Goal: Task Accomplishment & Management: Use online tool/utility

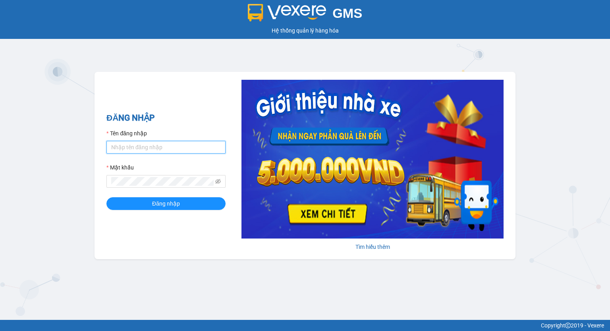
click at [132, 149] on input "Tên đăng nhập" at bounding box center [165, 147] width 119 height 13
type input "phuongchi.phucanex"
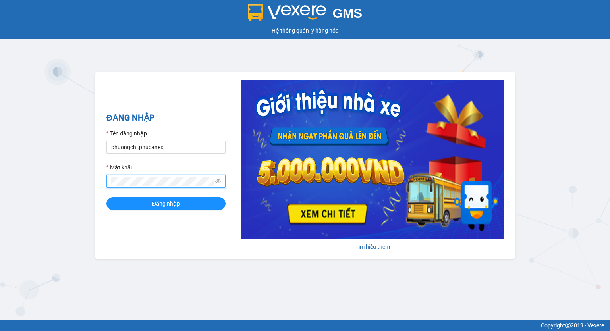
click at [106, 197] on button "Đăng nhập" at bounding box center [165, 203] width 119 height 13
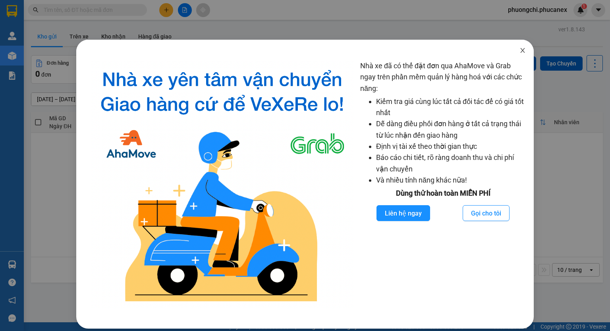
click at [520, 54] on icon "close" at bounding box center [523, 50] width 6 height 6
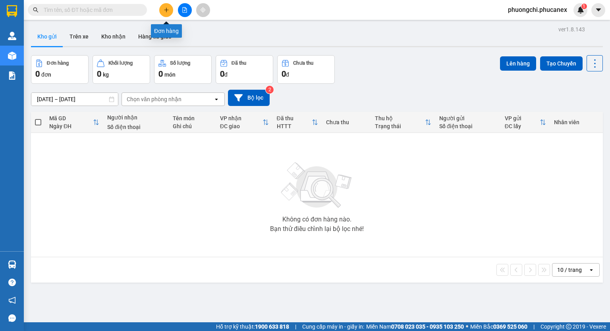
click at [164, 15] on button at bounding box center [166, 10] width 14 height 14
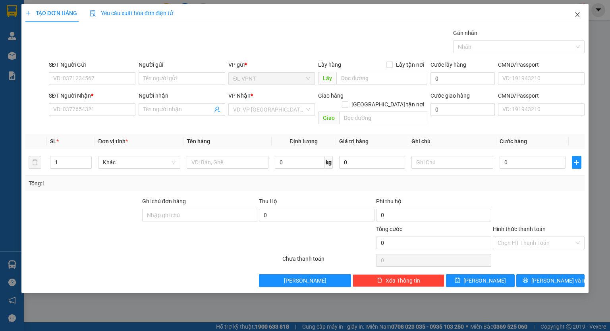
click at [577, 16] on icon "close" at bounding box center [577, 15] width 6 height 6
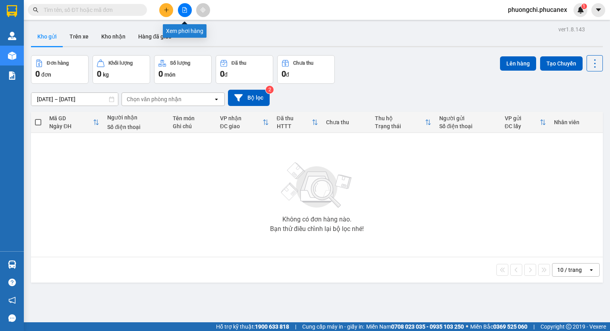
click at [183, 10] on icon "file-add" at bounding box center [185, 10] width 6 height 6
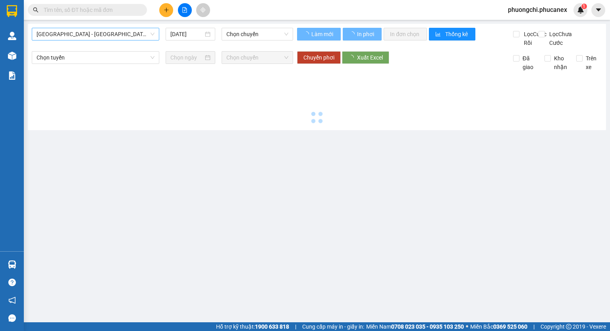
click at [118, 36] on span "Nha Trang - Sài Gòn" at bounding box center [96, 34] width 118 height 12
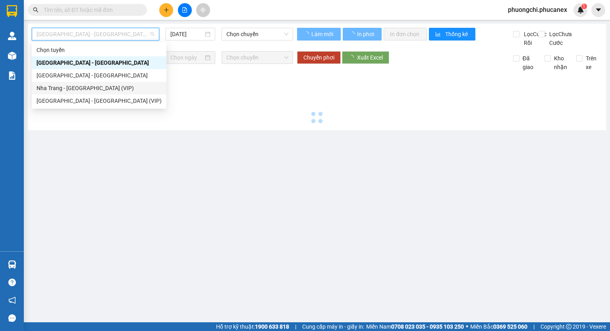
type input "14/09/2025"
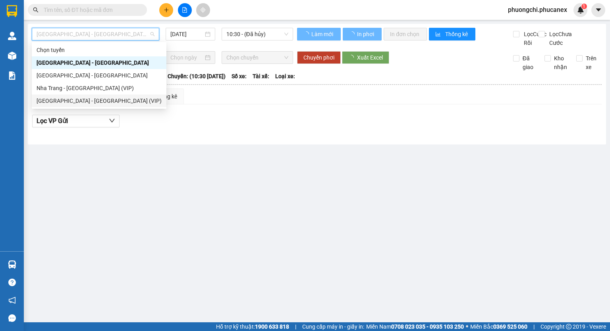
click at [118, 102] on div "Sài Gòn - Nha Trang (VIP)" at bounding box center [99, 101] width 125 height 9
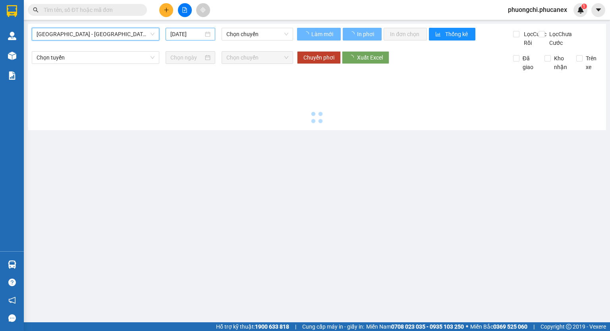
click at [203, 30] on div "14/09/2025" at bounding box center [190, 34] width 40 height 9
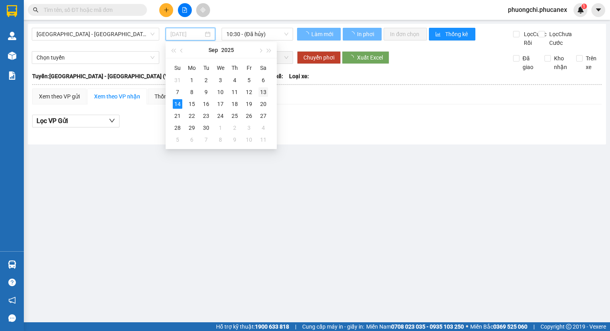
click at [267, 93] on div "13" at bounding box center [264, 92] width 10 height 10
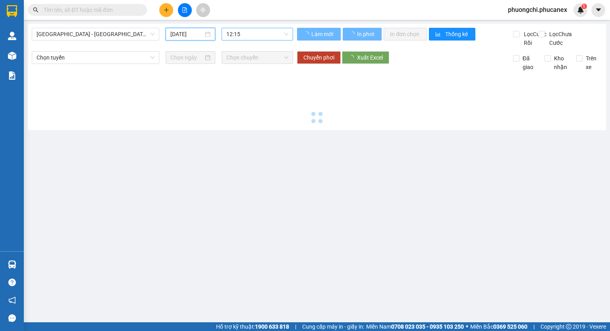
click at [255, 34] on span "12:15" at bounding box center [257, 34] width 62 height 12
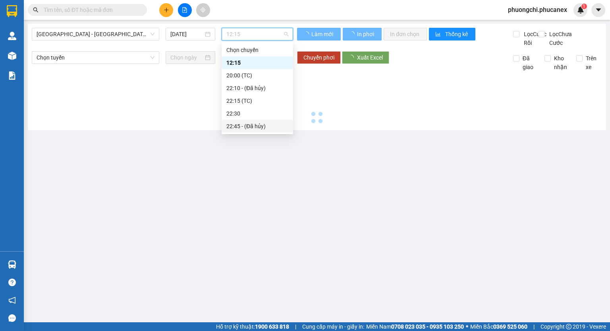
type input "13/09/2025"
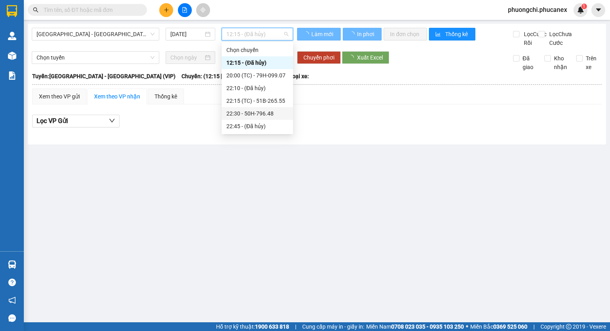
click at [237, 119] on div "22:30 - 50H-796.48" at bounding box center [257, 113] width 71 height 13
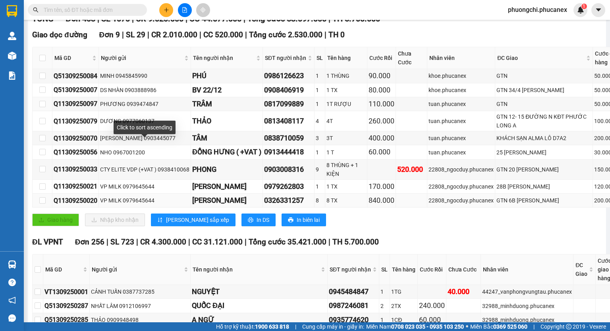
scroll to position [159, 0]
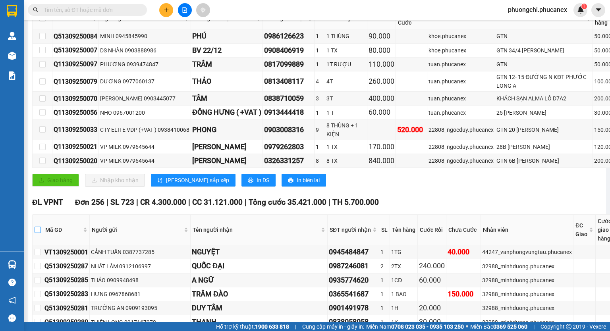
click at [33, 240] on th at bounding box center [38, 230] width 11 height 31
click at [38, 233] on input "checkbox" at bounding box center [38, 230] width 6 height 6
checkbox input "true"
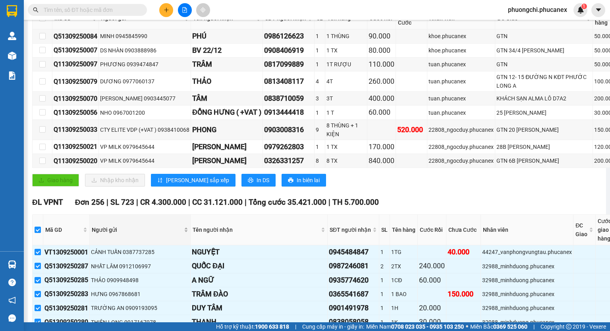
checkbox input "true"
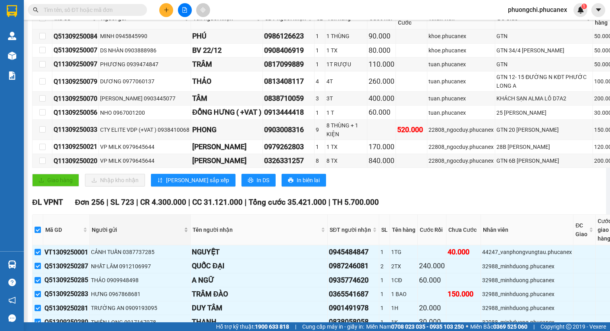
checkbox input "true"
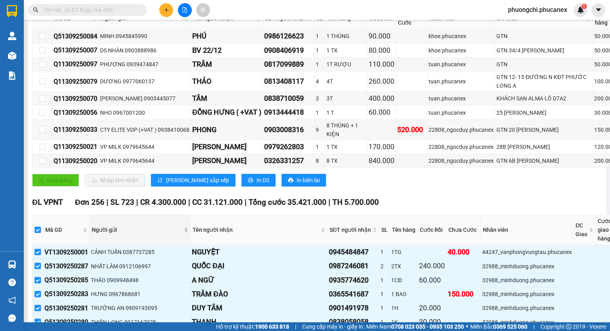
checkbox input "true"
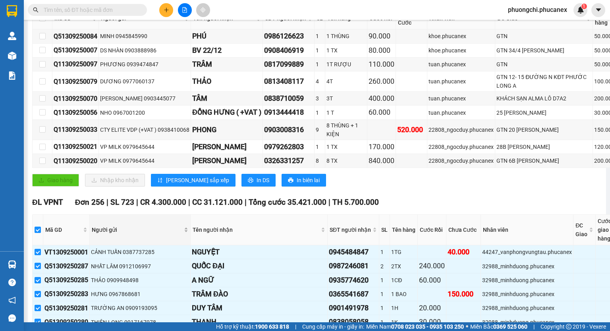
checkbox input "true"
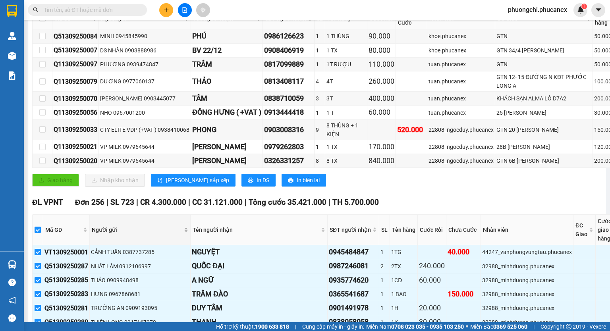
checkbox input "true"
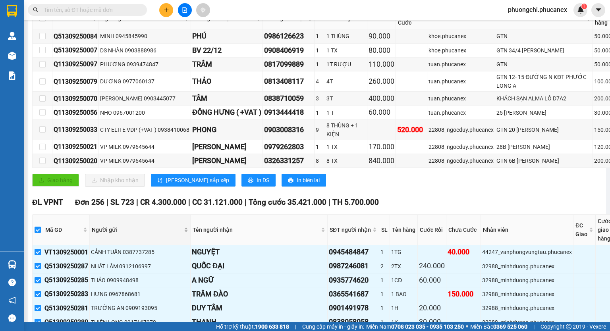
checkbox input "true"
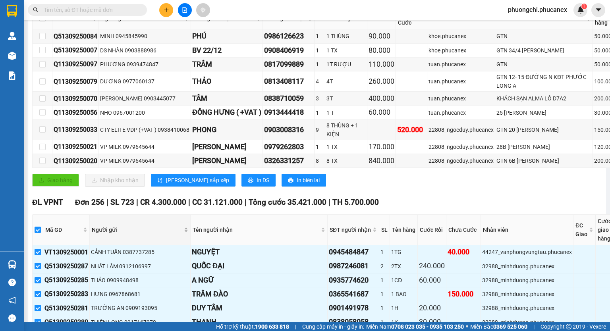
checkbox input "true"
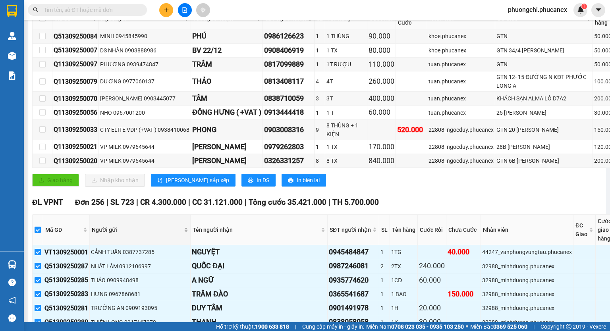
checkbox input "true"
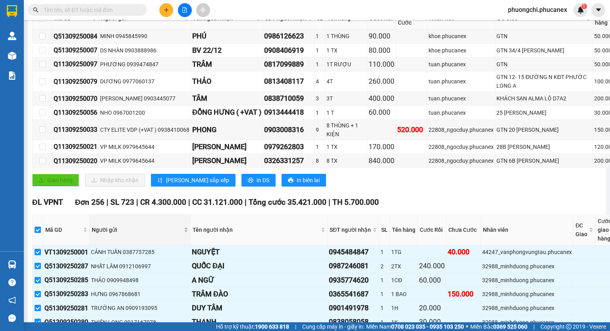
checkbox input "true"
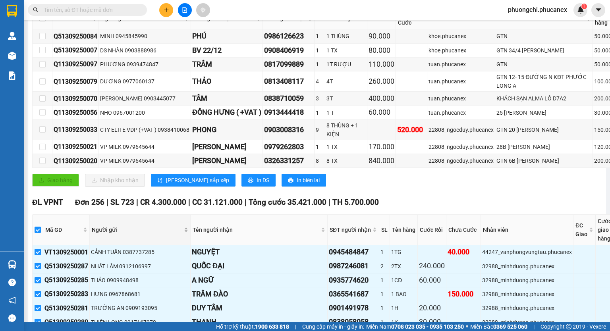
checkbox input "true"
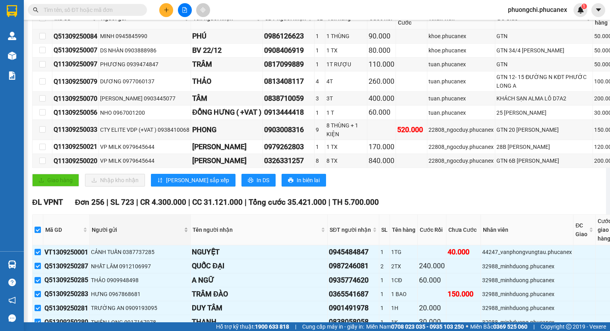
checkbox input "true"
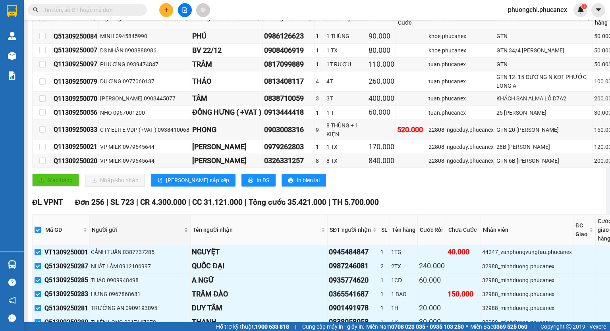
checkbox input "true"
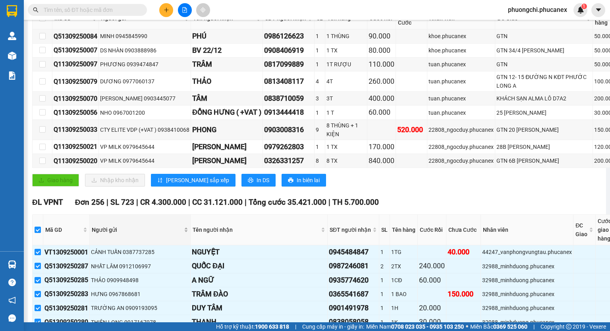
checkbox input "true"
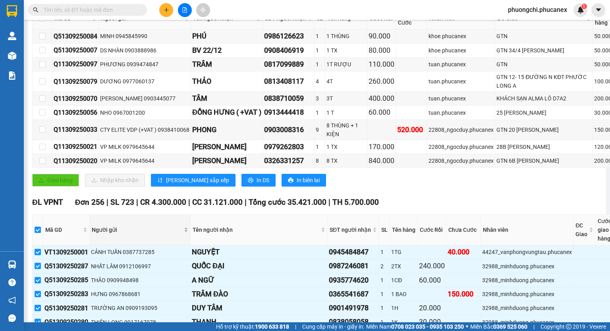
checkbox input "true"
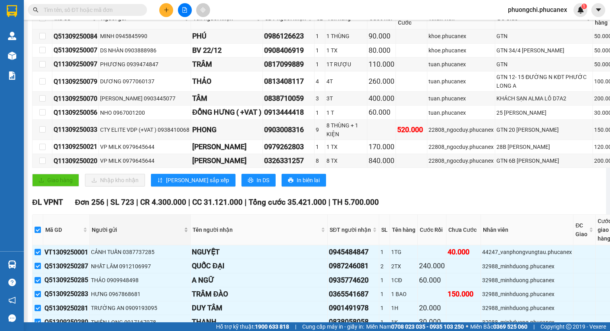
checkbox input "true"
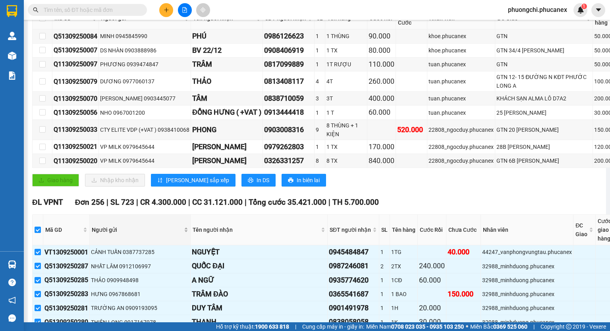
checkbox input "true"
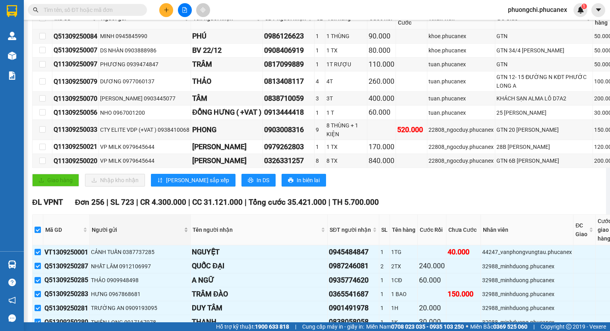
checkbox input "true"
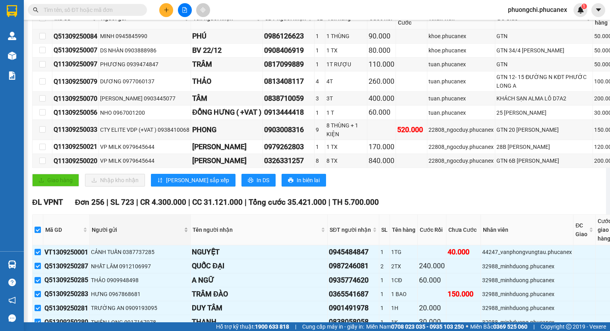
checkbox input "true"
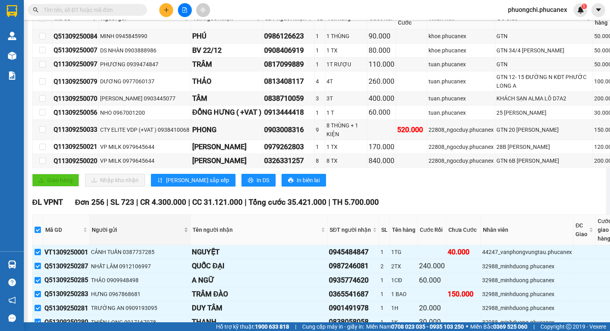
checkbox input "true"
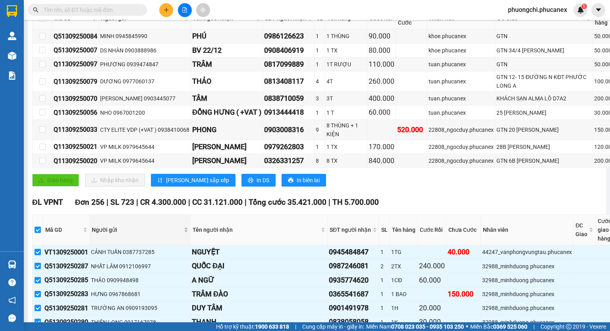
checkbox input "true"
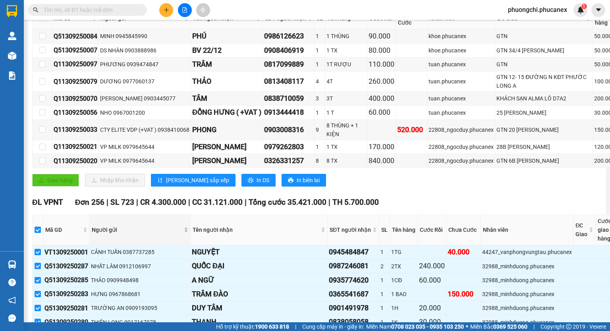
checkbox input "true"
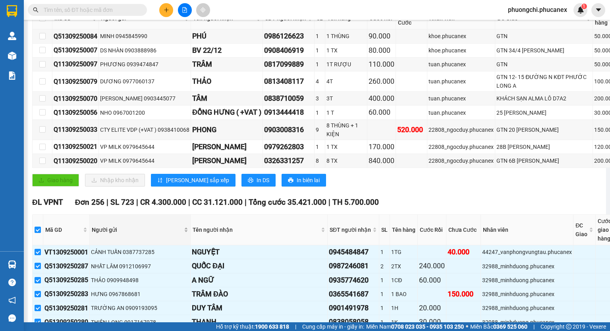
checkbox input "true"
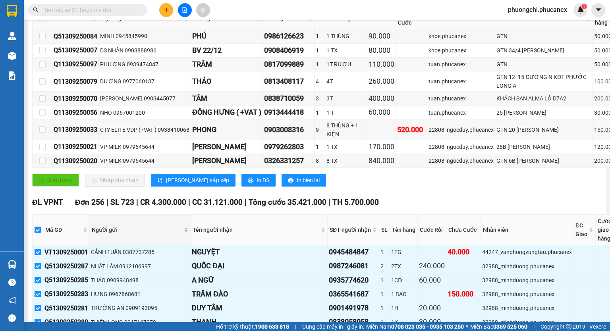
checkbox input "true"
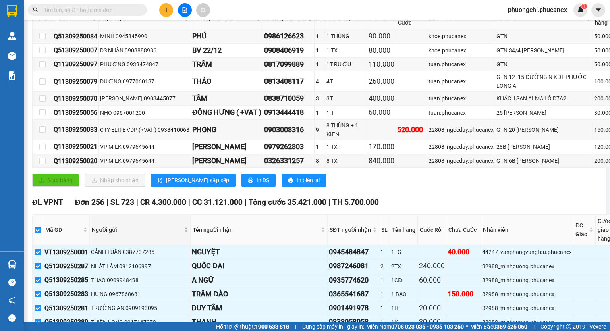
checkbox input "true"
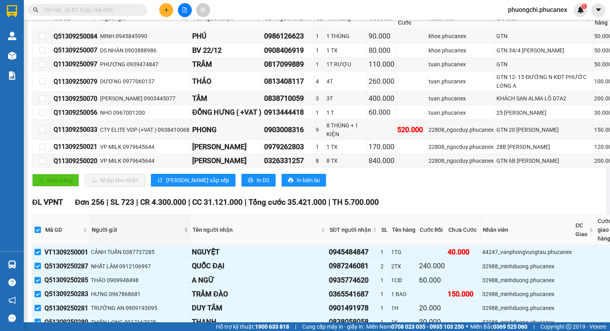
checkbox input "true"
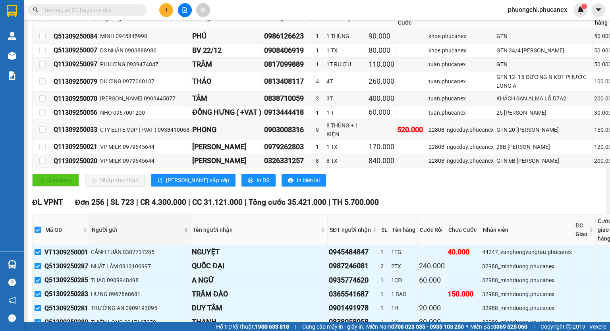
checkbox input "true"
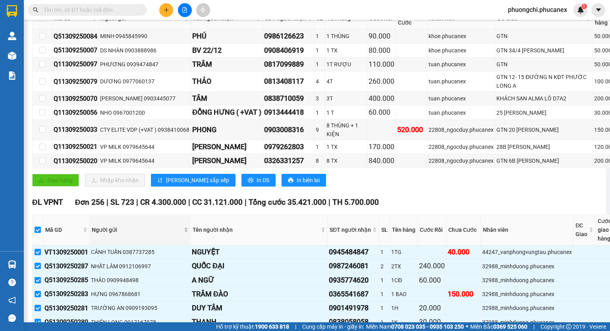
checkbox input "true"
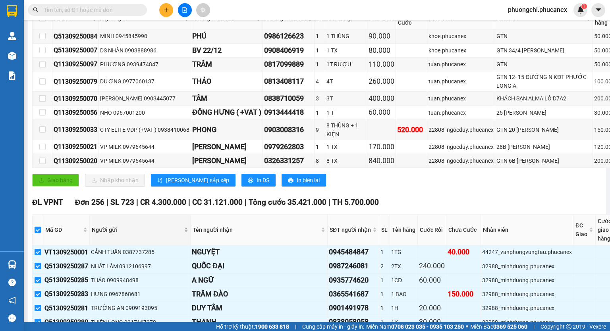
checkbox input "true"
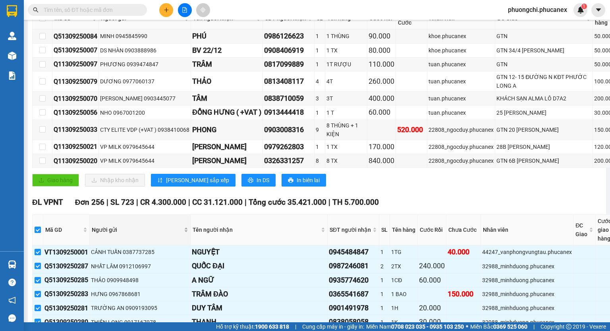
checkbox input "true"
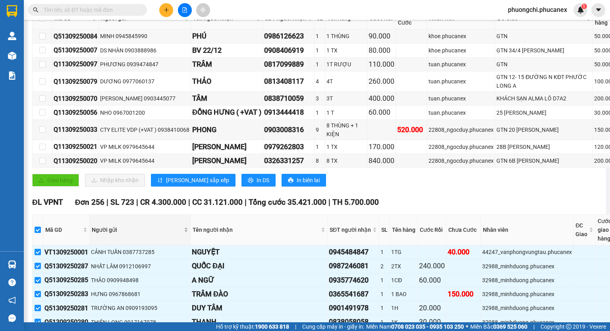
checkbox input "true"
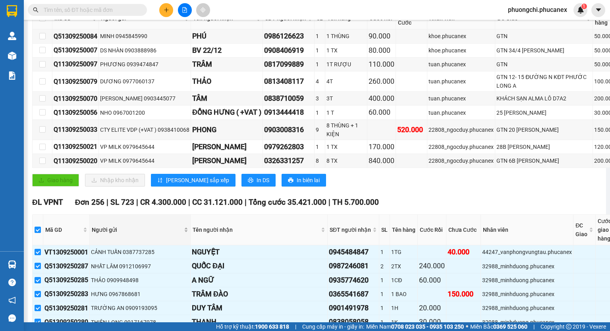
checkbox input "true"
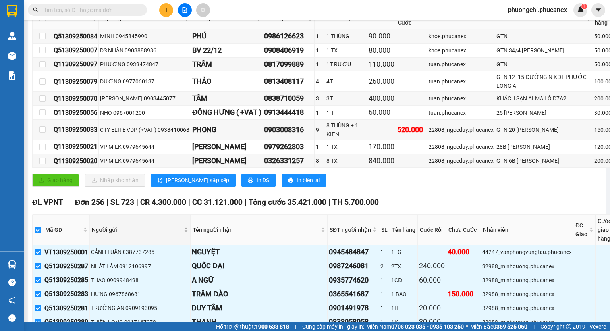
checkbox input "true"
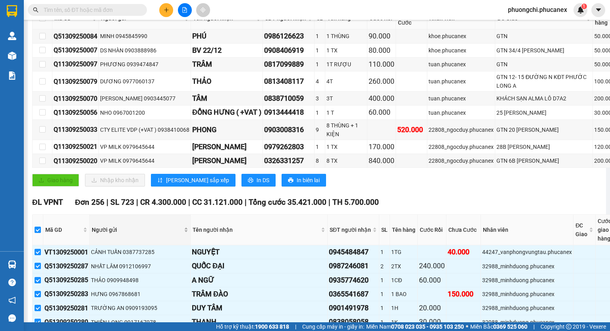
checkbox input "true"
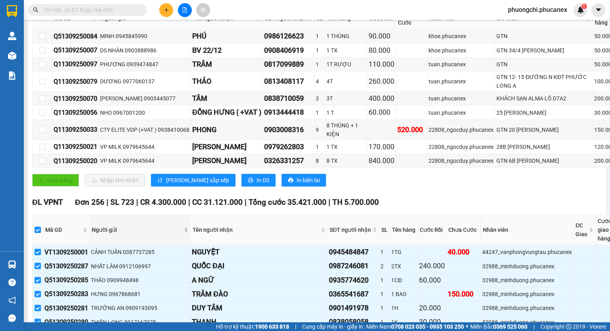
checkbox input "true"
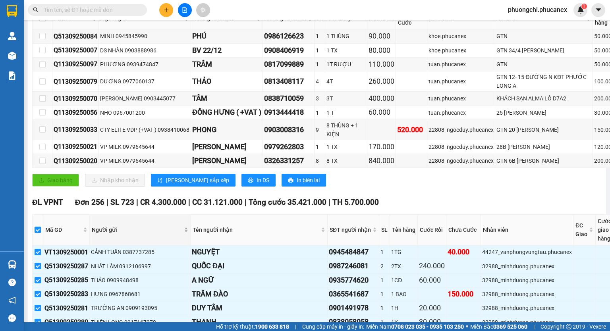
checkbox input "true"
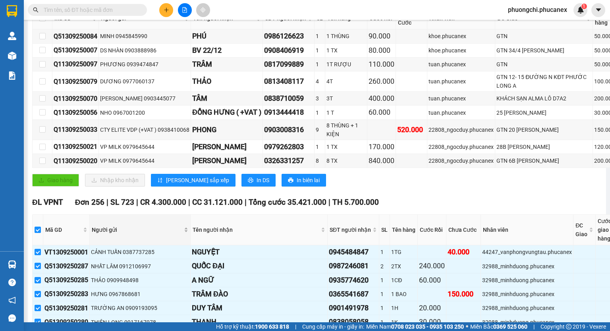
checkbox input "true"
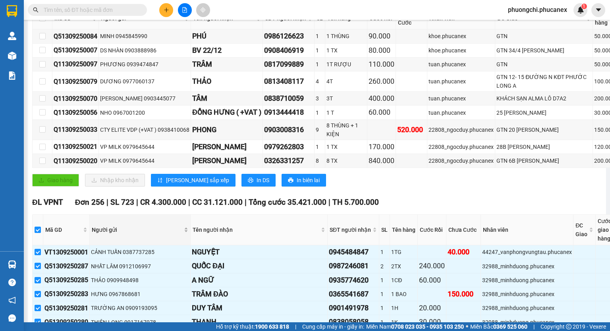
checkbox input "true"
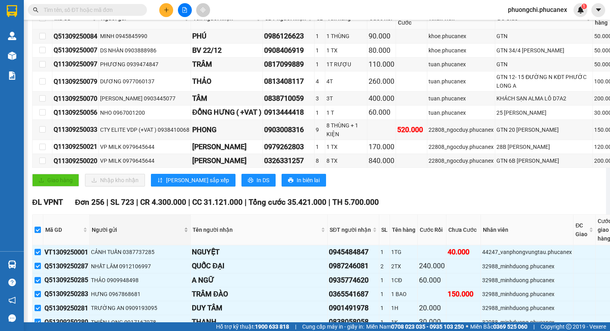
checkbox input "true"
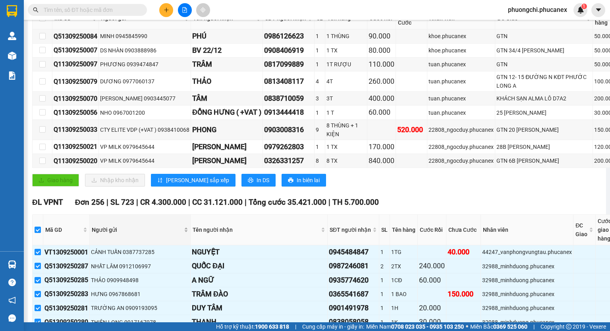
checkbox input "true"
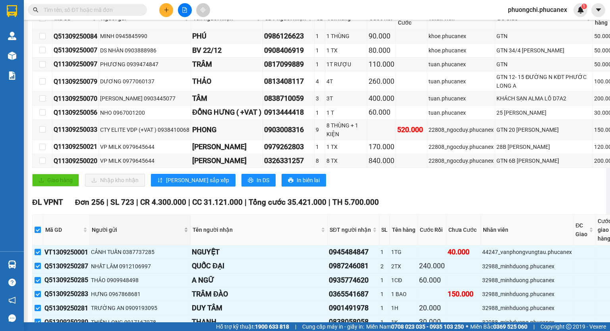
checkbox input "true"
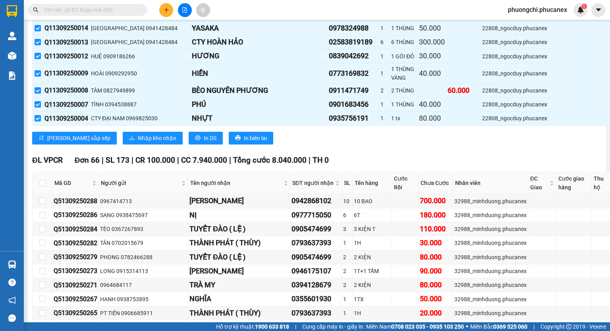
scroll to position [4239, 0]
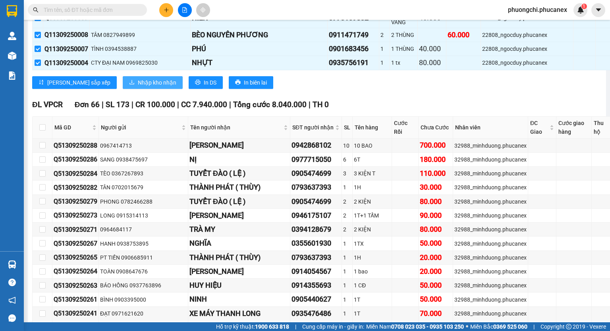
drag, startPoint x: 118, startPoint y: 70, endPoint x: 453, endPoint y: 85, distance: 335.5
click at [138, 78] on span "Nhập kho nhận" at bounding box center [157, 82] width 39 height 9
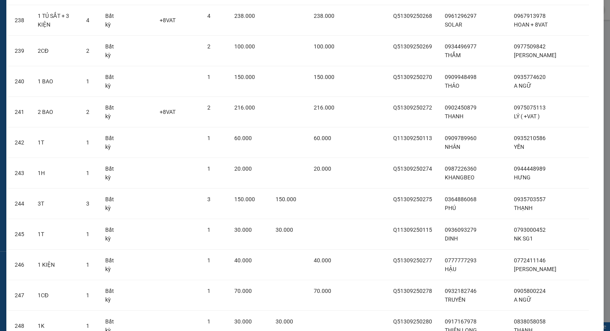
scroll to position [7794, 0]
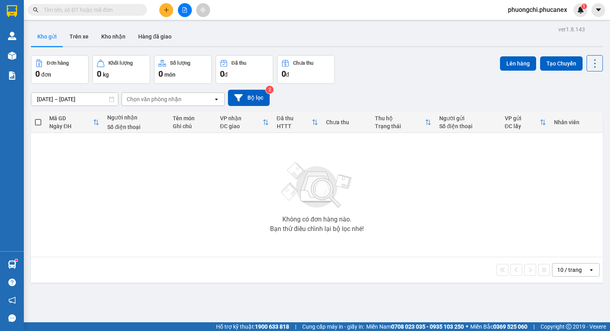
click at [122, 10] on input "text" at bounding box center [91, 10] width 94 height 9
paste input "986642007"
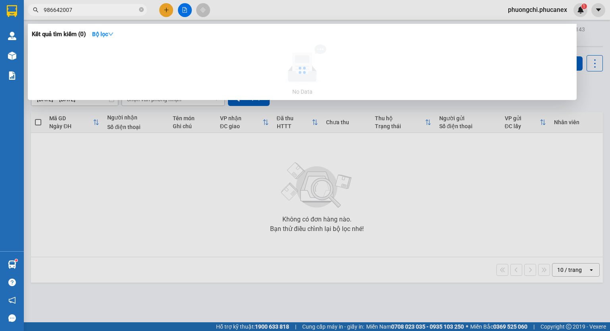
click at [43, 10] on span "986642007" at bounding box center [87, 10] width 119 height 12
click at [44, 11] on input "986642007" at bounding box center [91, 10] width 94 height 9
